Goal: Find specific page/section: Find specific page/section

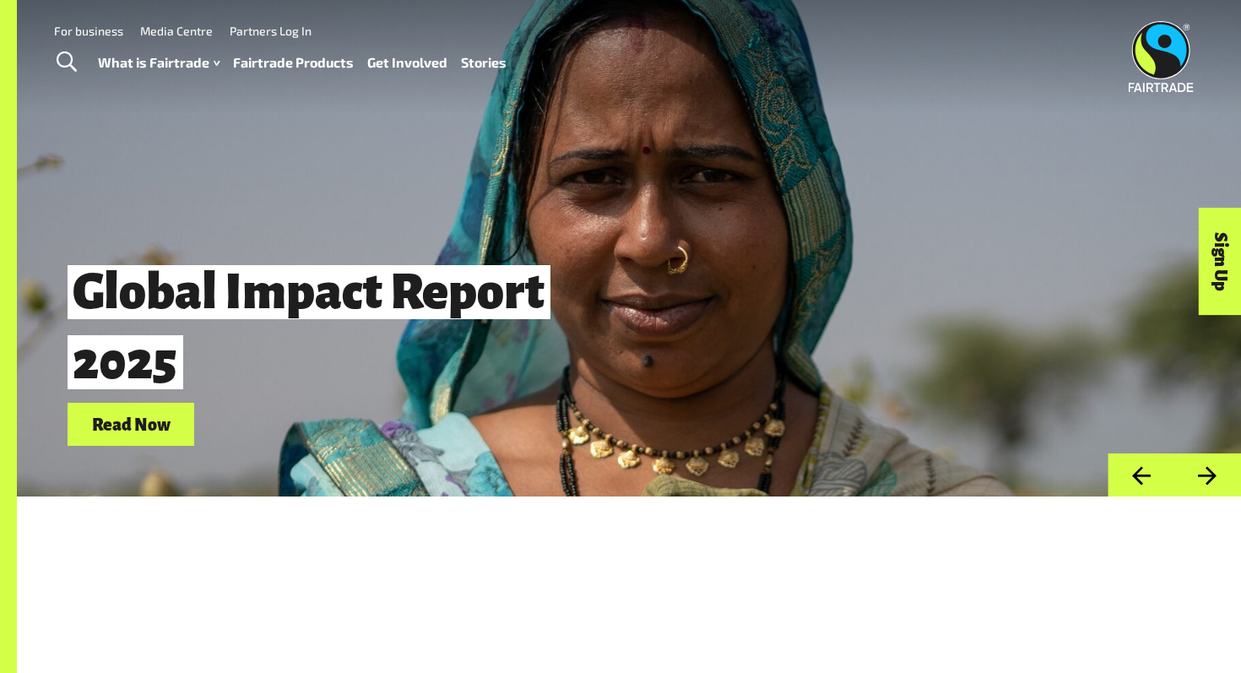
click at [317, 58] on link "Fairtrade Products" at bounding box center [293, 63] width 121 height 24
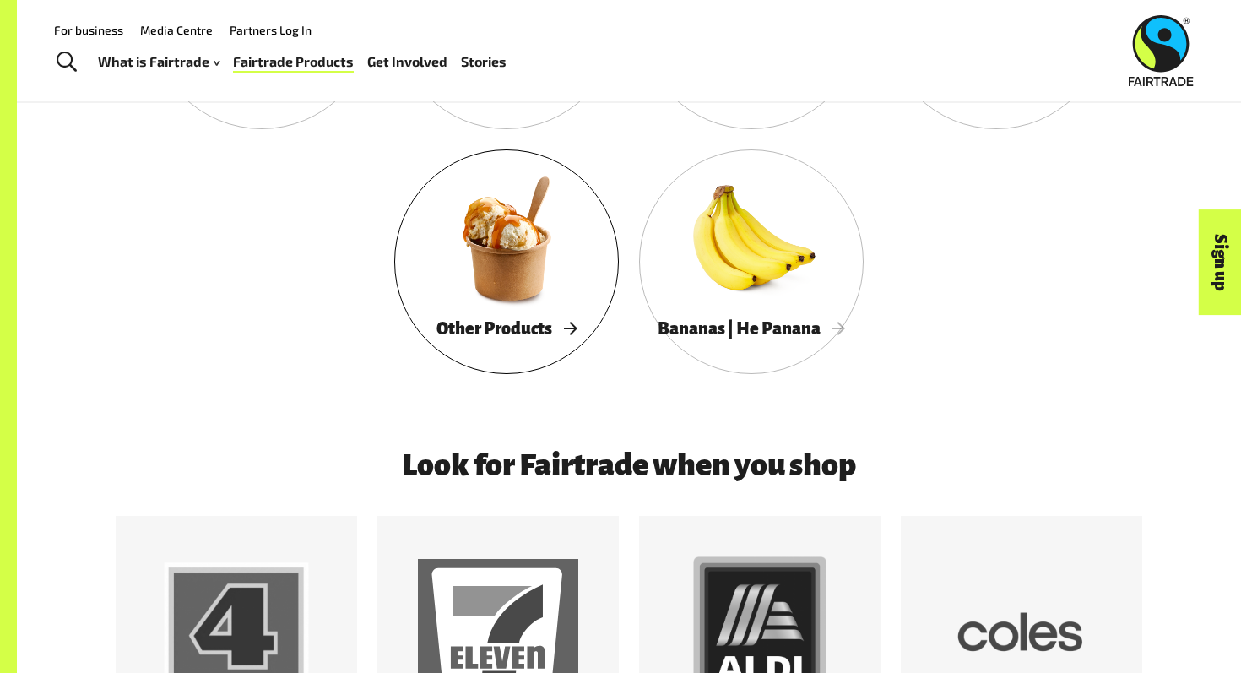
scroll to position [1093, 0]
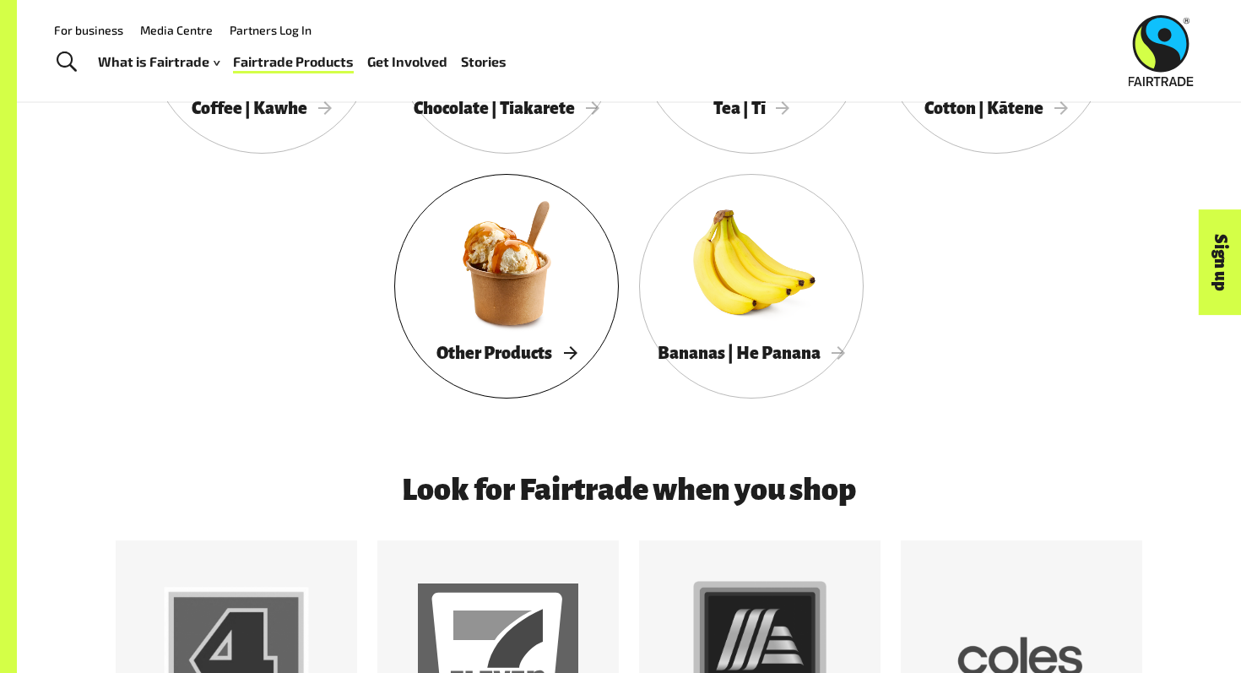
click at [542, 313] on div at bounding box center [506, 263] width 225 height 146
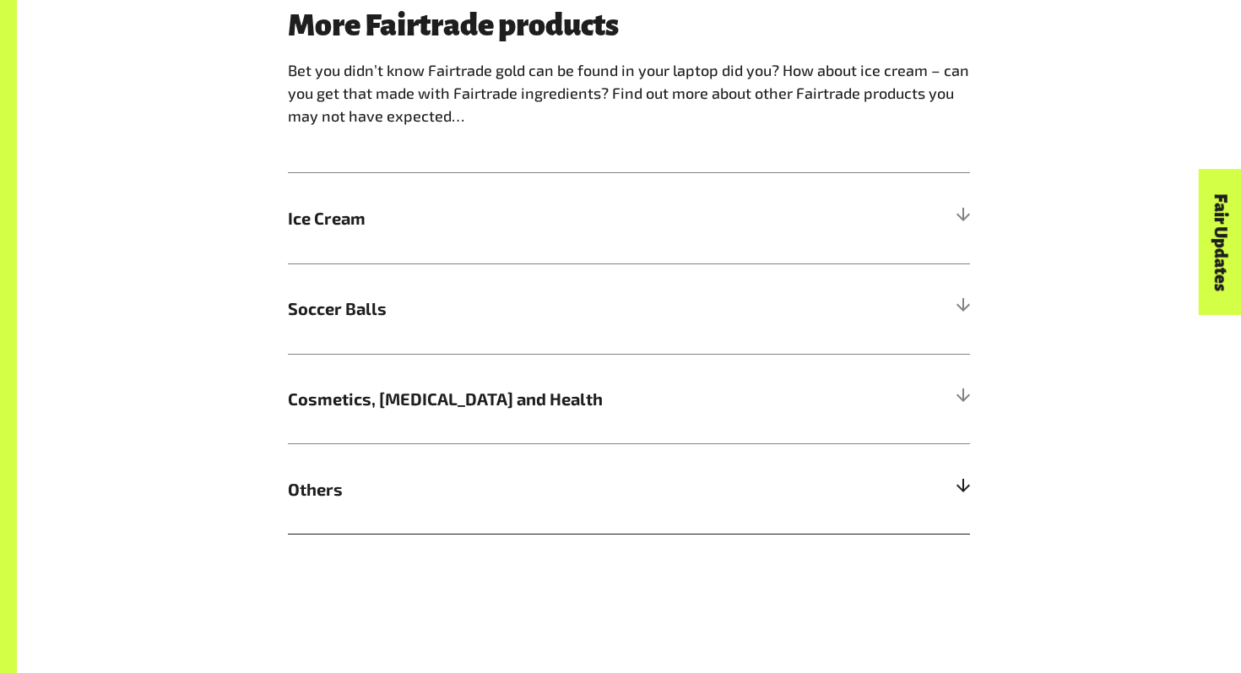
scroll to position [1656, 0]
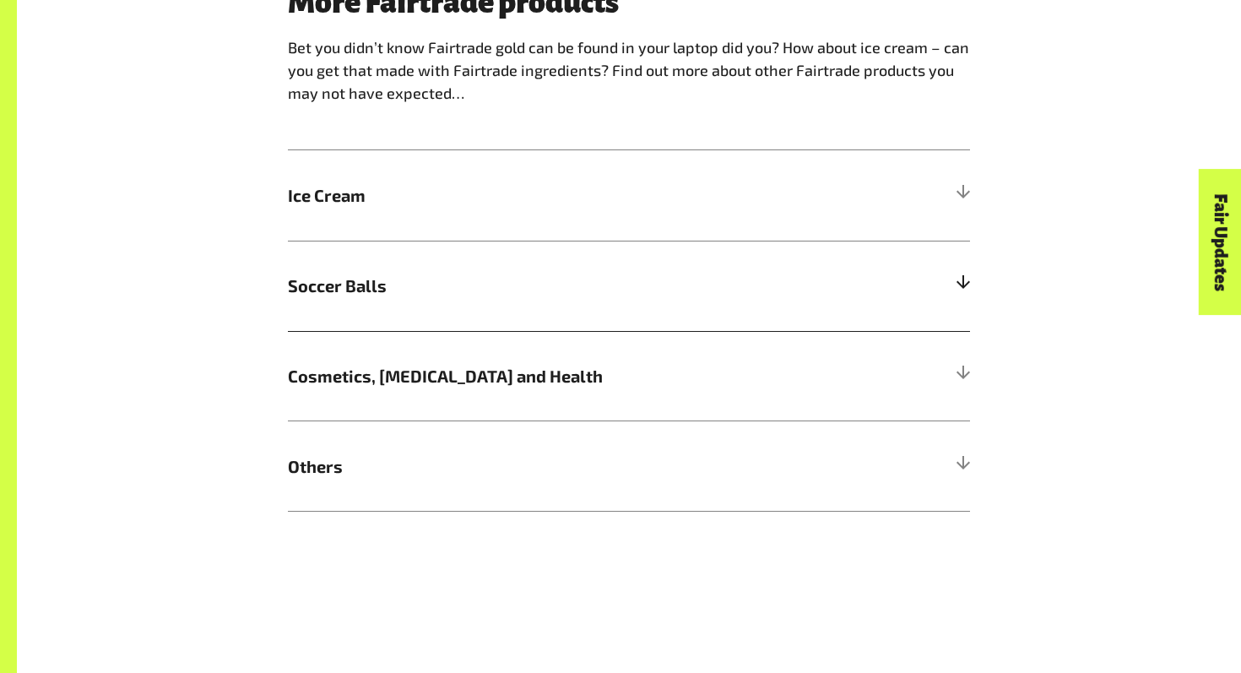
click at [750, 302] on h5 "Soccer Balls" at bounding box center [629, 286] width 682 height 90
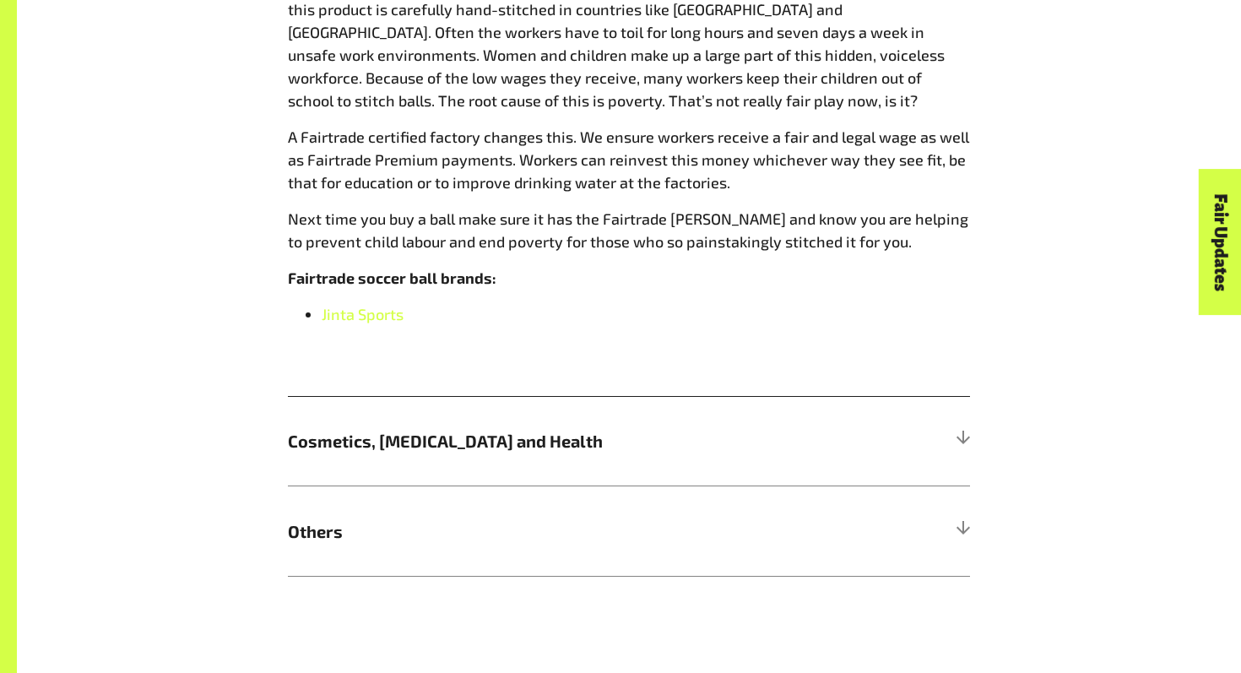
scroll to position [2017, 0]
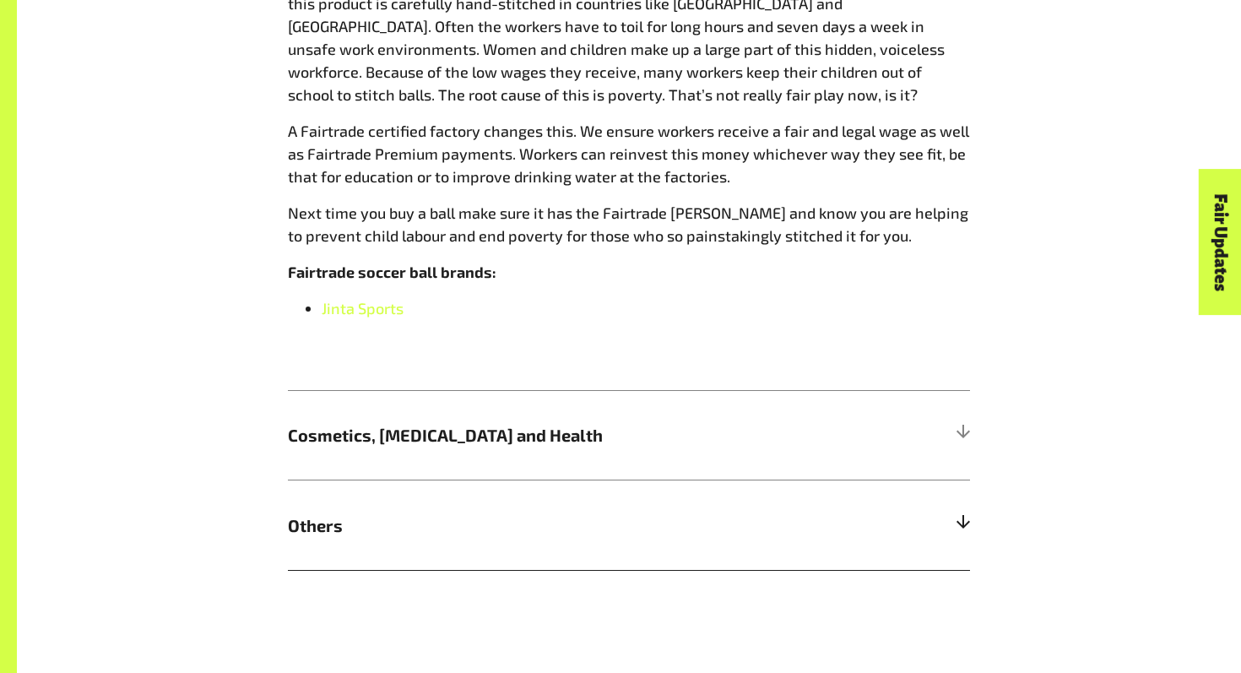
click at [400, 517] on span "Others" at bounding box center [544, 524] width 512 height 25
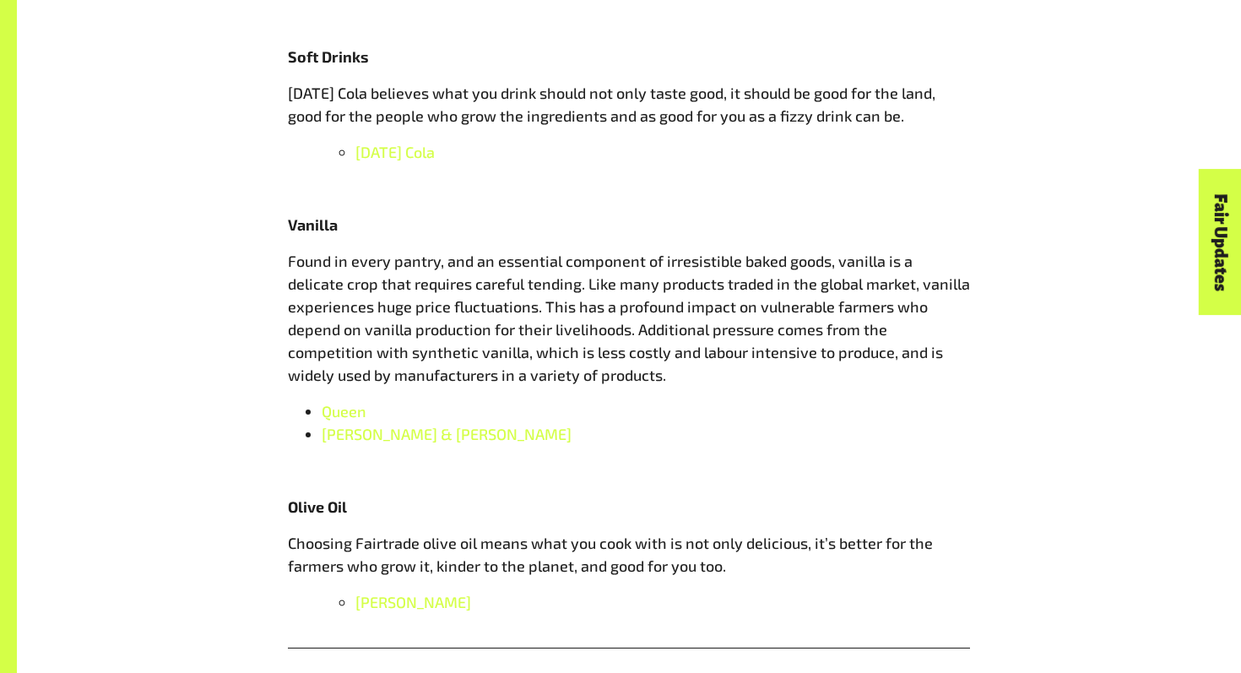
scroll to position [2229, 0]
